Goal: Transaction & Acquisition: Purchase product/service

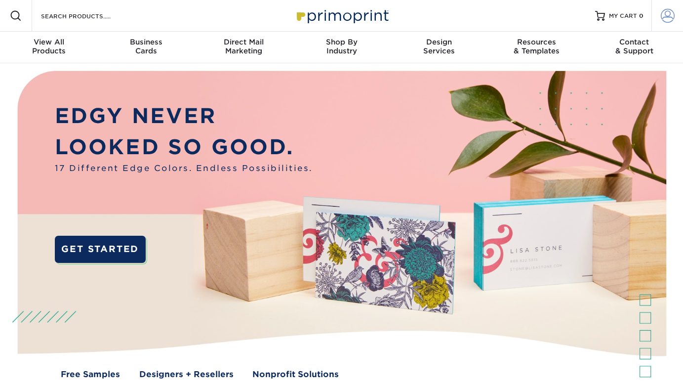
click at [663, 19] on span at bounding box center [668, 16] width 14 height 14
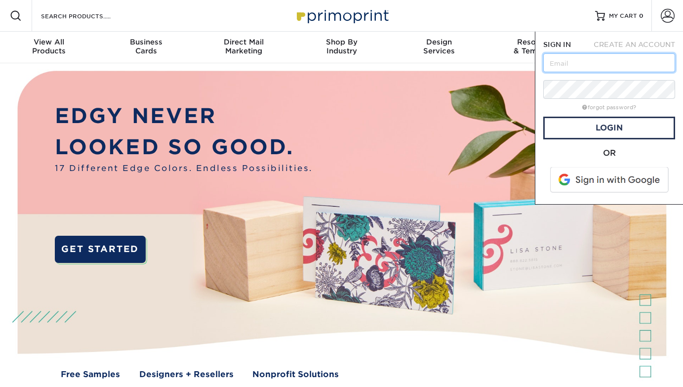
click at [578, 68] on input "text" at bounding box center [609, 62] width 132 height 19
type input "[PERSON_NAME][EMAIL_ADDRESS][DOMAIN_NAME]"
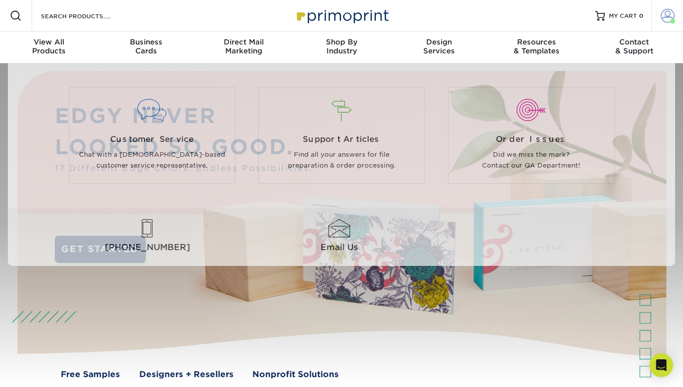
click at [665, 17] on span at bounding box center [668, 16] width 14 height 14
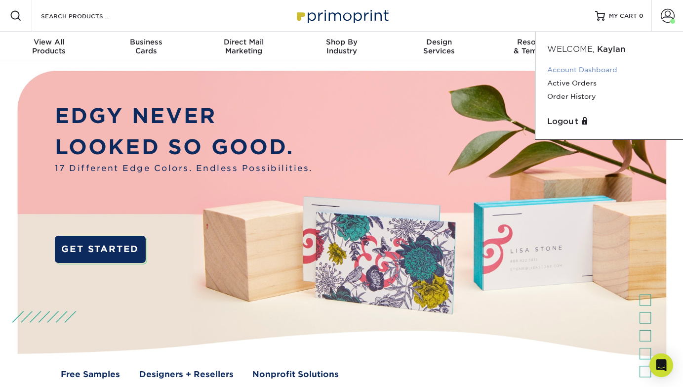
click at [588, 72] on link "Account Dashboard" at bounding box center [609, 69] width 124 height 13
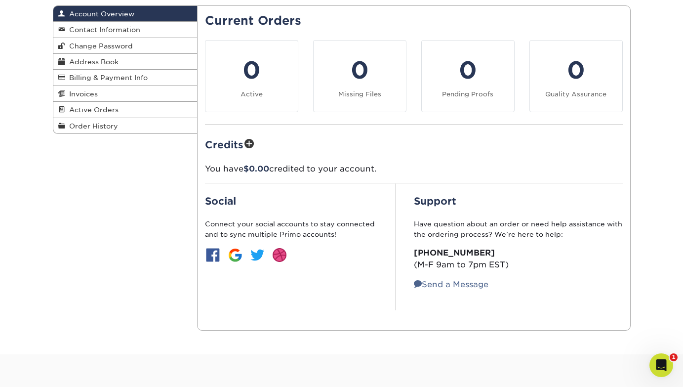
scroll to position [4, 0]
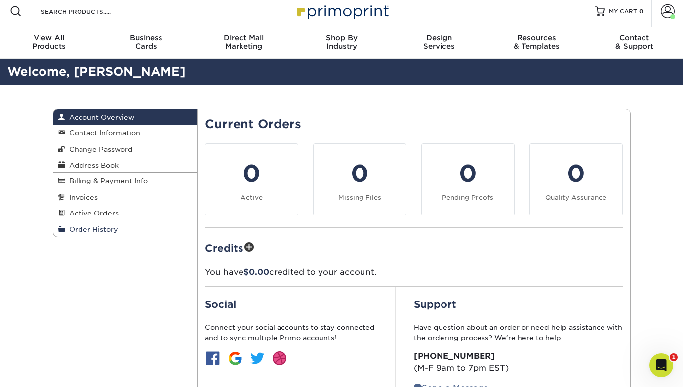
click at [84, 228] on span "Order History" at bounding box center [91, 229] width 53 height 8
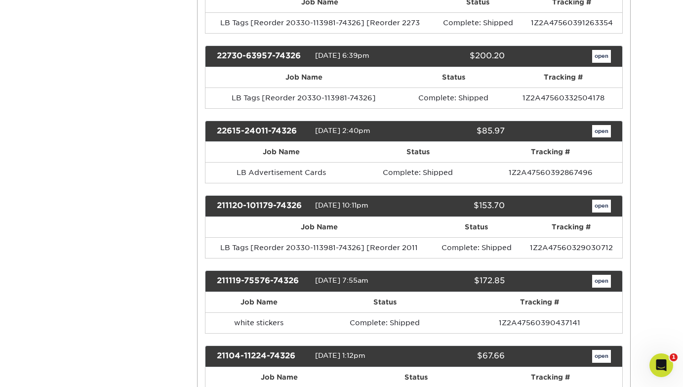
scroll to position [815, 0]
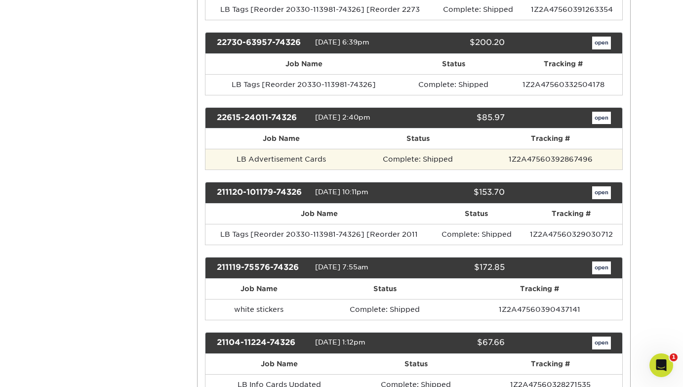
click at [307, 156] on td "LB Advertisement Cards" at bounding box center [282, 159] width 152 height 21
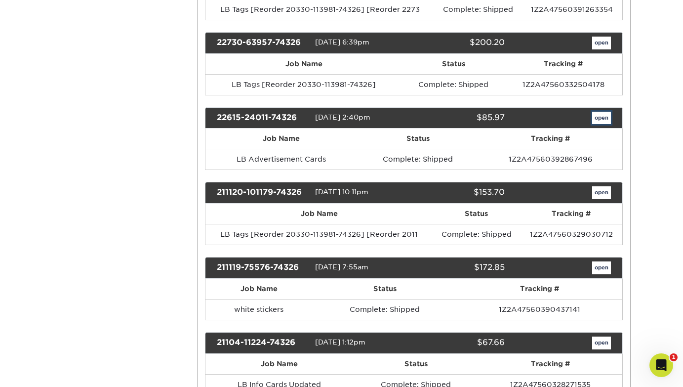
click at [593, 121] on link "open" at bounding box center [601, 118] width 19 height 13
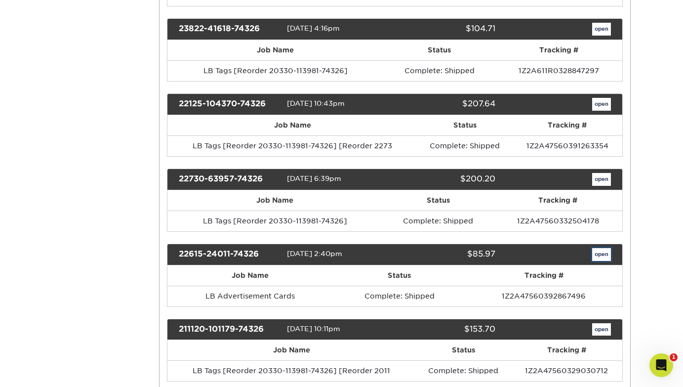
scroll to position [0, 0]
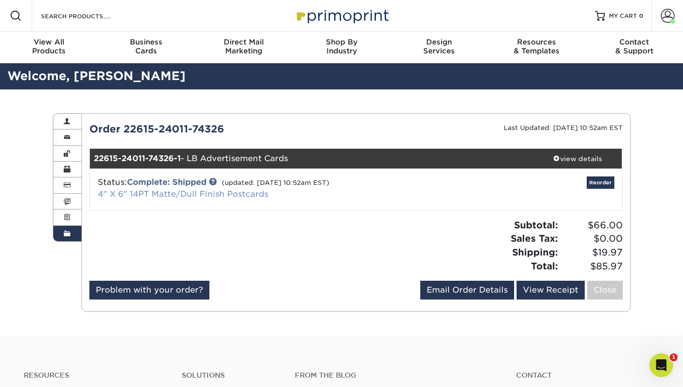
click at [247, 193] on link "4" X 6" 14PT Matte/Dull Finish Postcards" at bounding box center [183, 193] width 170 height 9
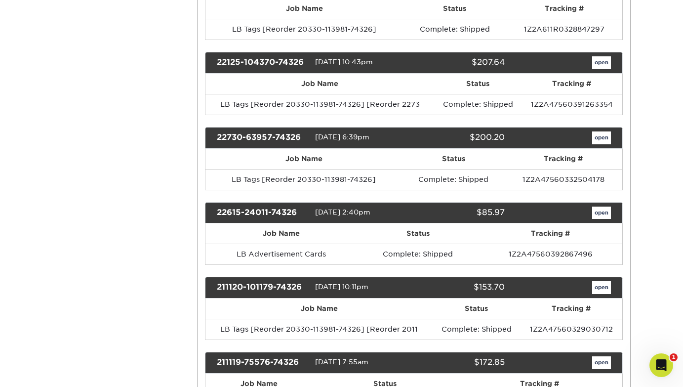
scroll to position [721, 0]
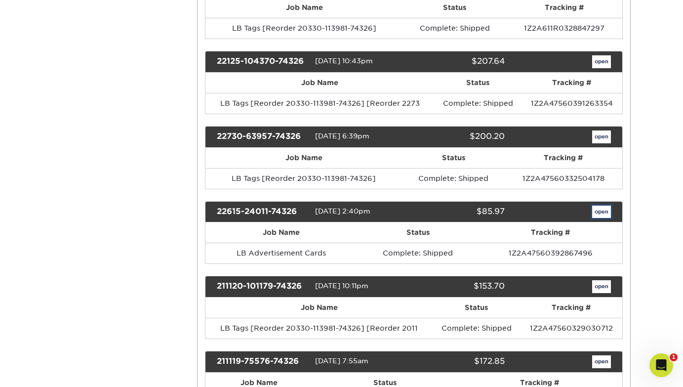
click at [608, 209] on link "open" at bounding box center [601, 212] width 19 height 13
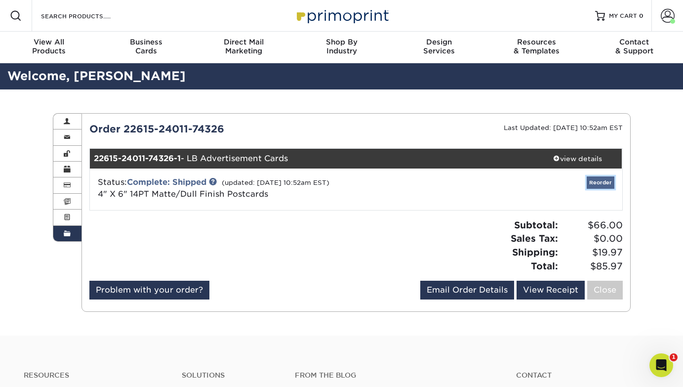
click at [609, 184] on link "Reorder" at bounding box center [601, 182] width 28 height 12
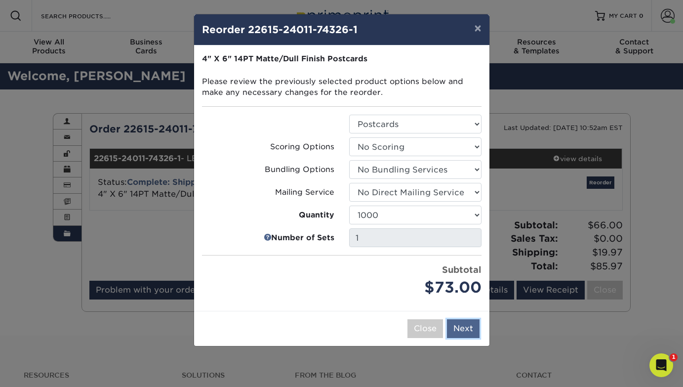
click at [468, 321] on button "Next" at bounding box center [463, 328] width 33 height 19
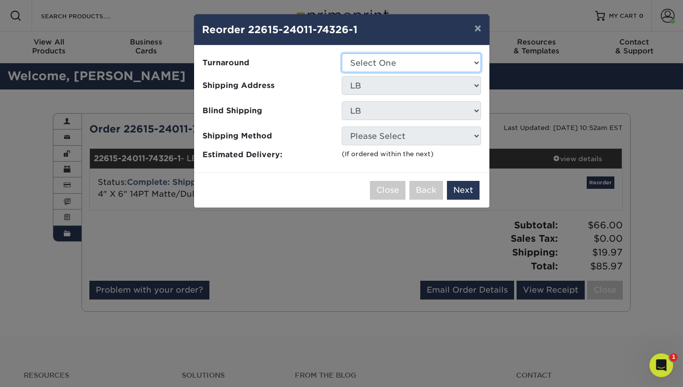
click at [451, 61] on select "Select One 2-4 Business Days 2 Day Next Business Day" at bounding box center [411, 62] width 139 height 19
select select "91c920ca-136b-4a3a-9fd6-82e1e70f8337"
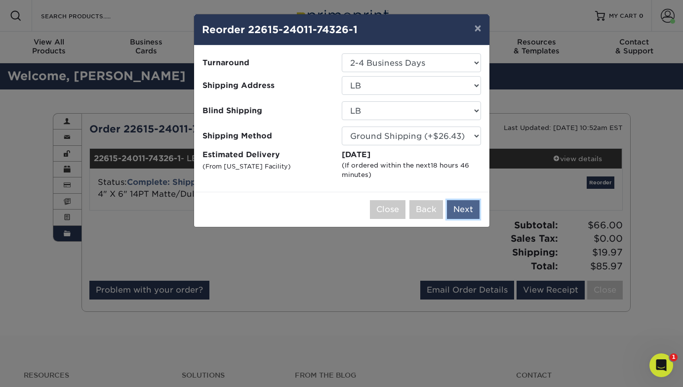
click at [467, 210] on button "Next" at bounding box center [463, 209] width 33 height 19
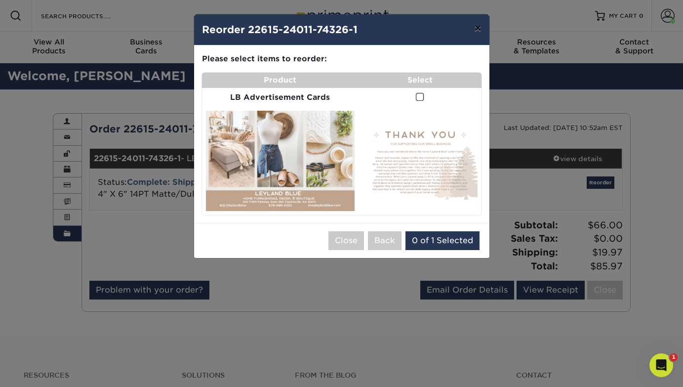
click at [479, 30] on button "×" at bounding box center [477, 28] width 23 height 28
